Goal: Navigation & Orientation: Find specific page/section

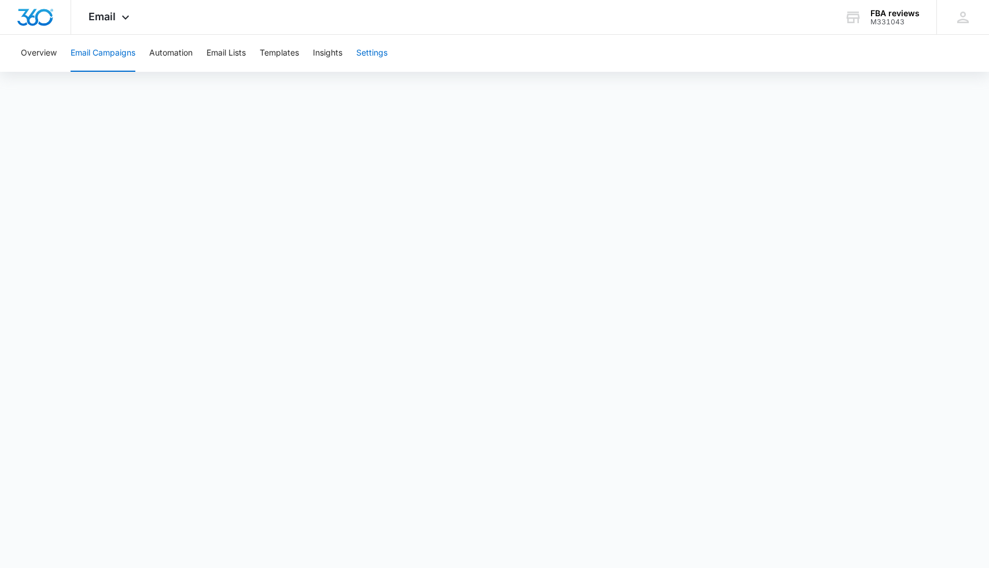
click at [381, 56] on button "Settings" at bounding box center [371, 53] width 31 height 37
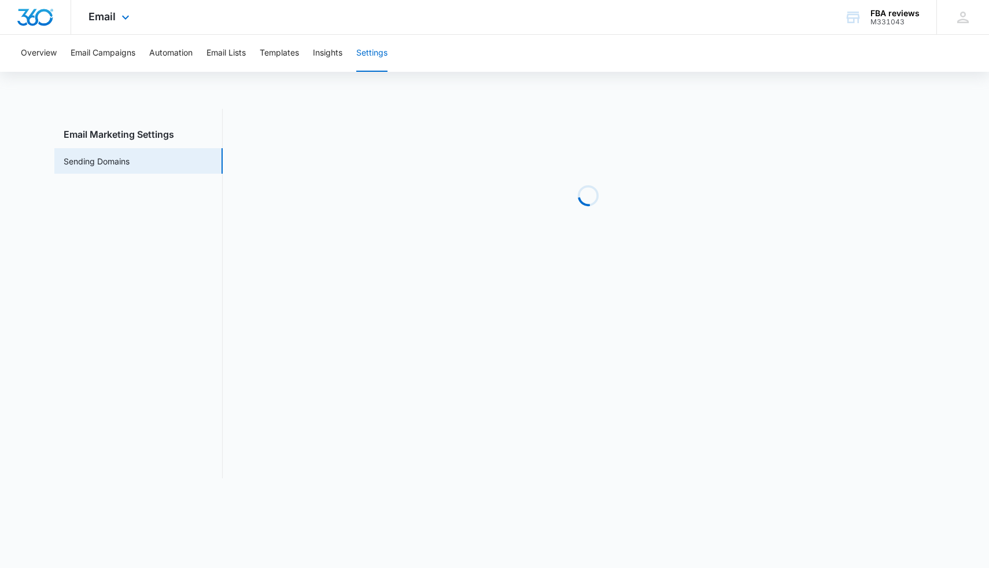
click at [42, 22] on img "Dashboard" at bounding box center [35, 17] width 37 height 17
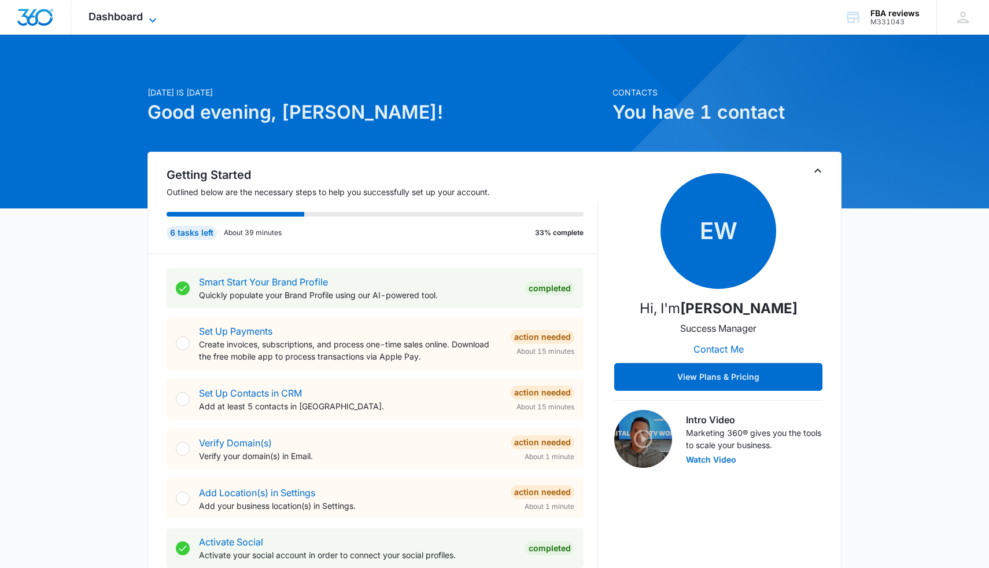
click at [115, 19] on span "Dashboard" at bounding box center [116, 16] width 54 height 12
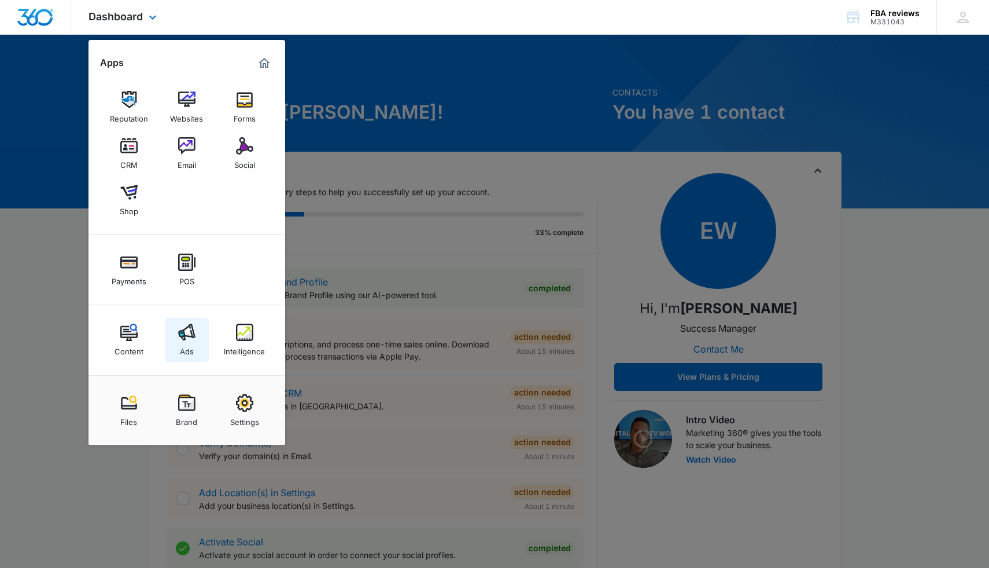
click at [187, 334] on img at bounding box center [186, 331] width 17 height 17
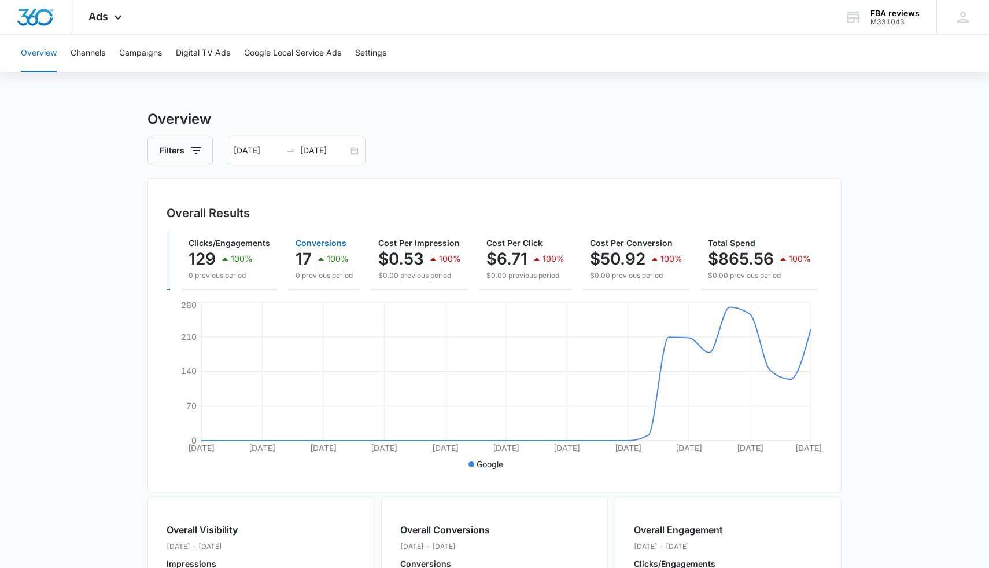
scroll to position [0, 79]
click at [355, 152] on div "[DATE] [DATE]" at bounding box center [296, 151] width 139 height 28
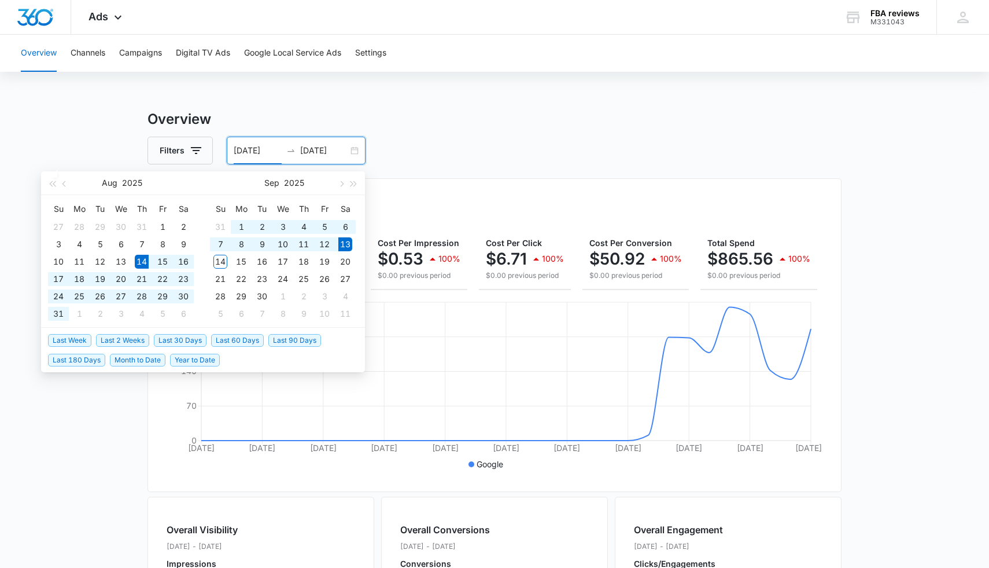
click at [452, 188] on div "Overall Results Impressions 1.6k 100% 0 previous period Clicks/Engagements 129 …" at bounding box center [495, 335] width 694 height 314
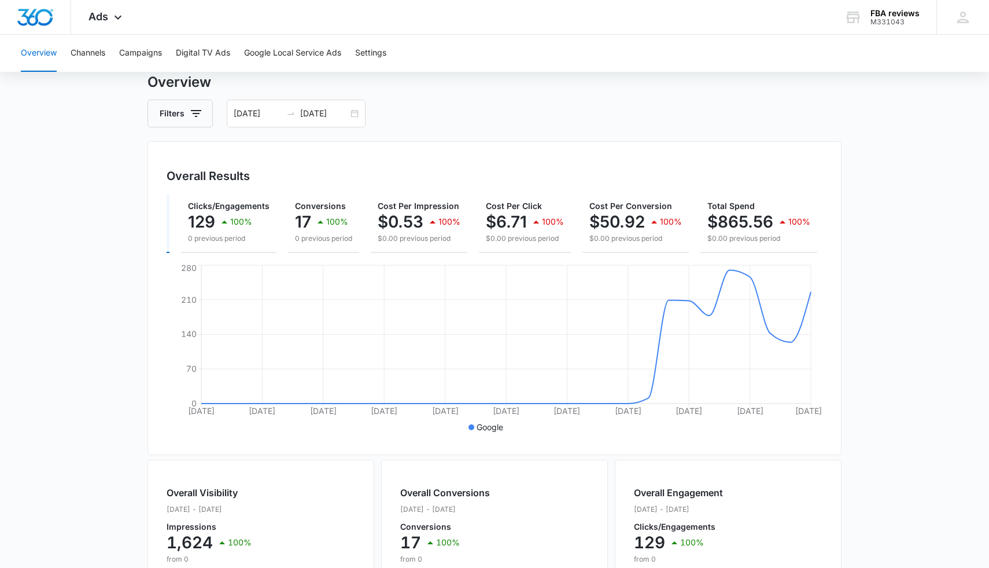
scroll to position [0, 0]
